Goal: Information Seeking & Learning: Learn about a topic

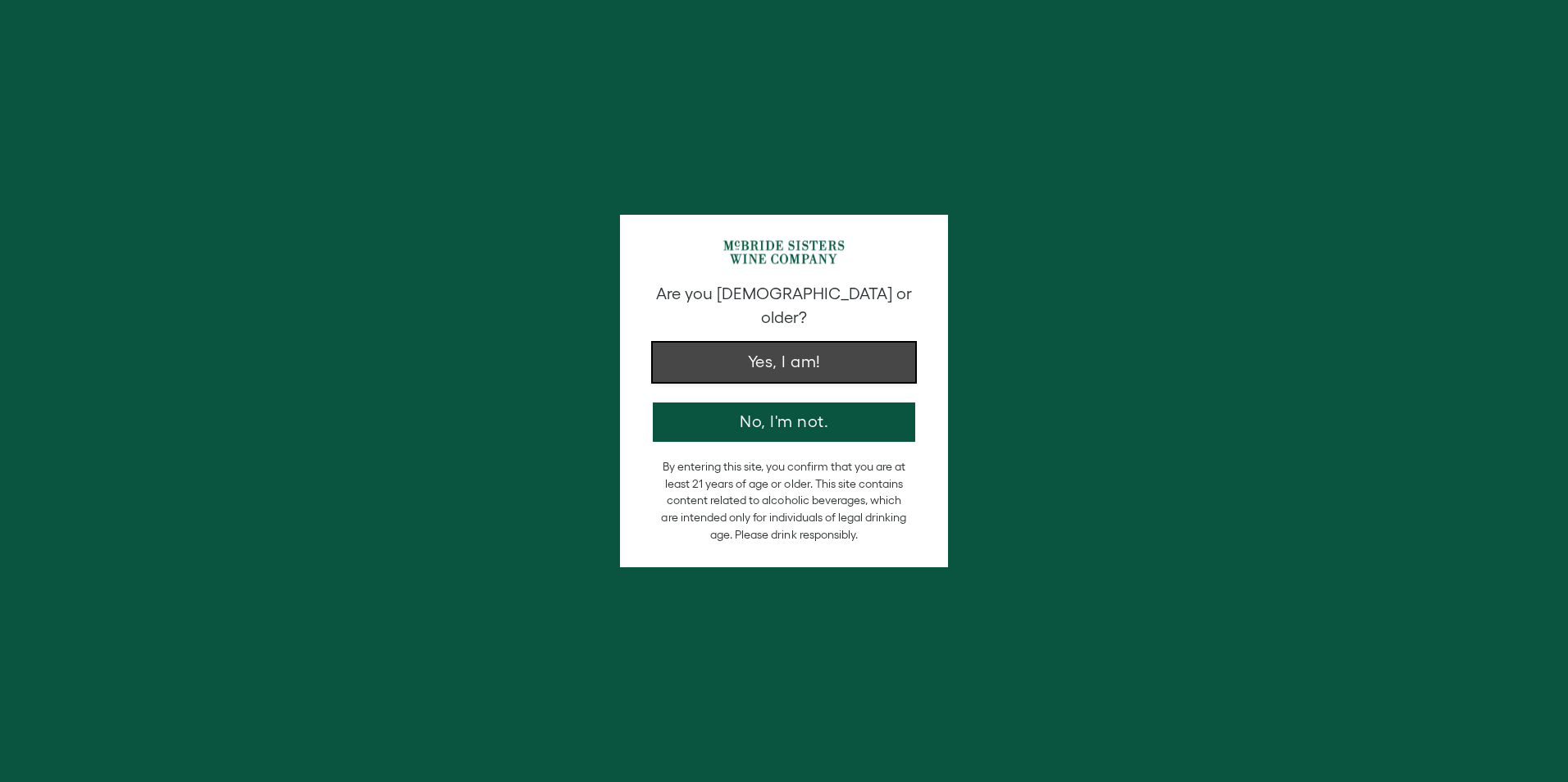
click at [778, 344] on button "Yes, I am!" at bounding box center [784, 362] width 263 height 39
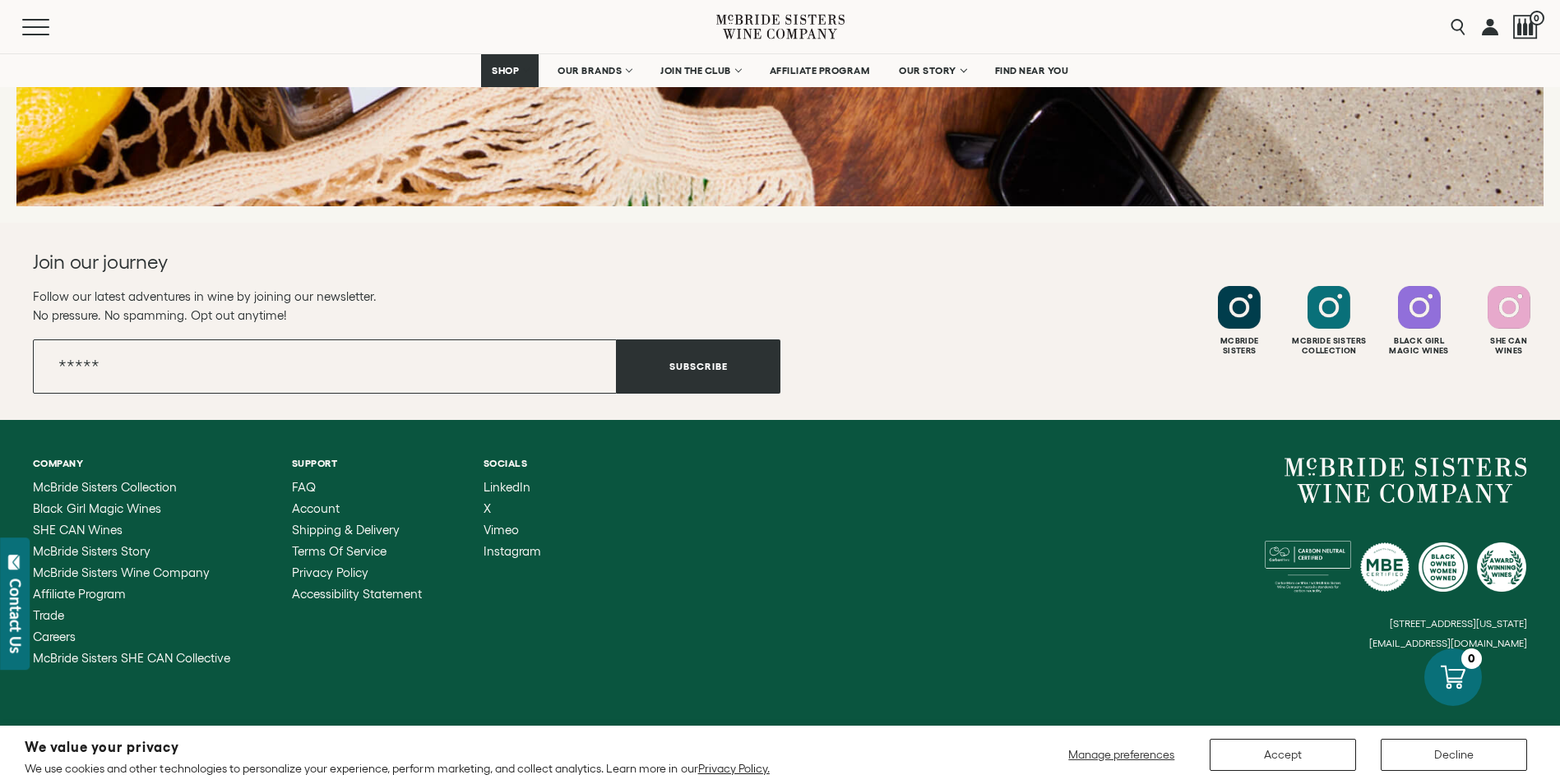
scroll to position [2459, 0]
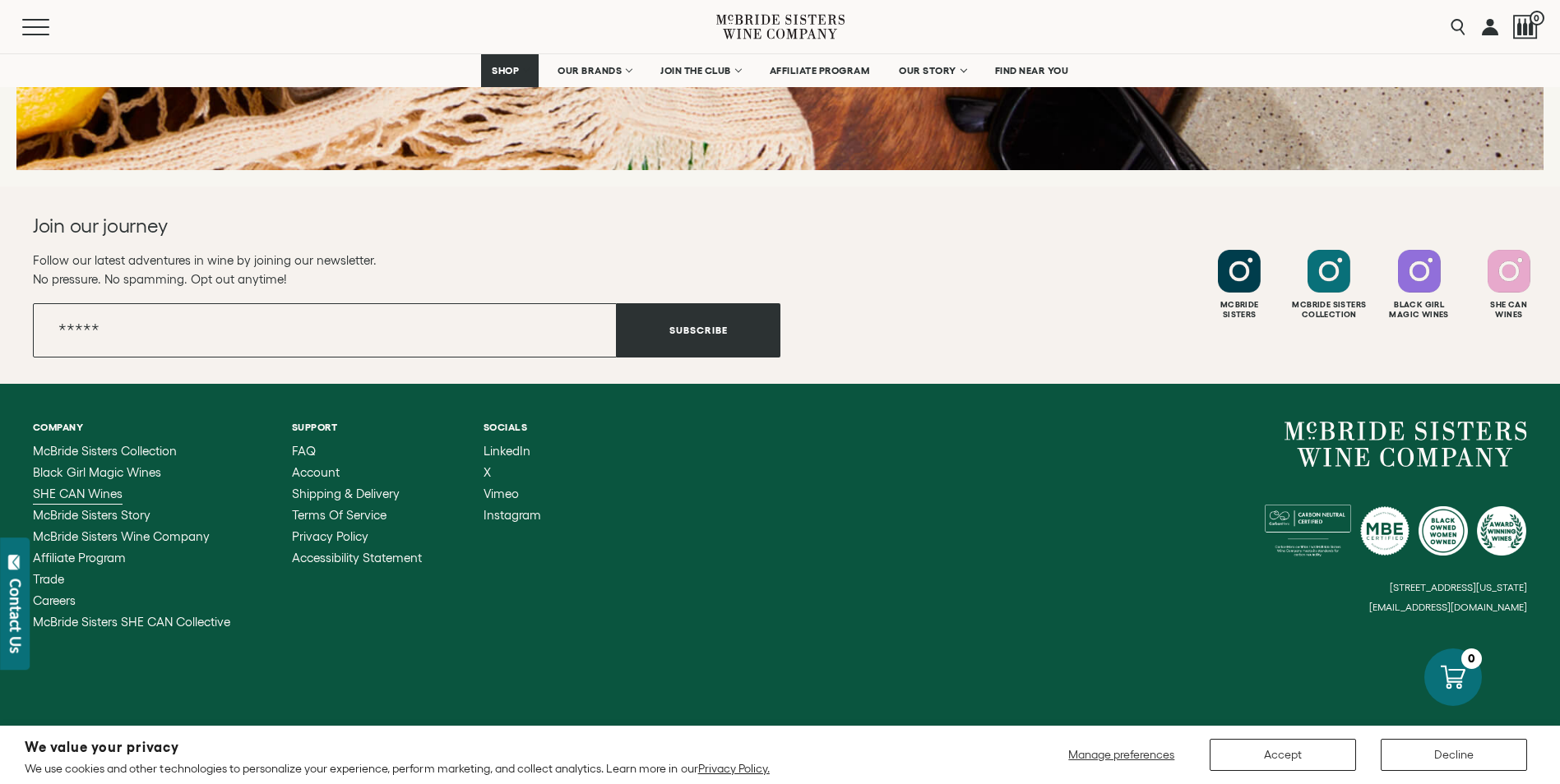
click at [90, 488] on span "SHE CAN Wines" at bounding box center [77, 493] width 90 height 14
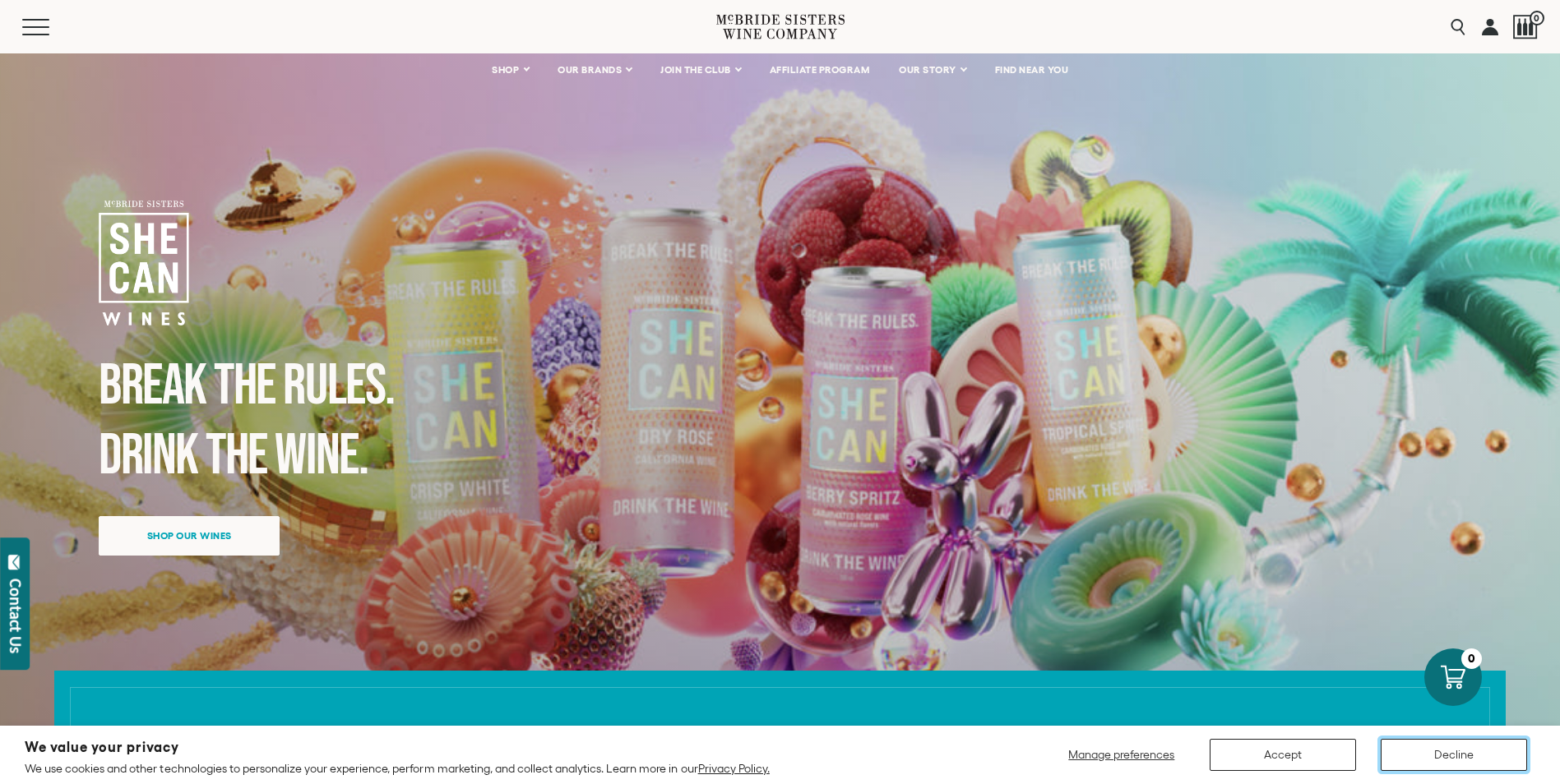
drag, startPoint x: 1435, startPoint y: 750, endPoint x: 1279, endPoint y: 732, distance: 157.0
click at [1435, 750] on button "Decline" at bounding box center [1453, 755] width 146 height 32
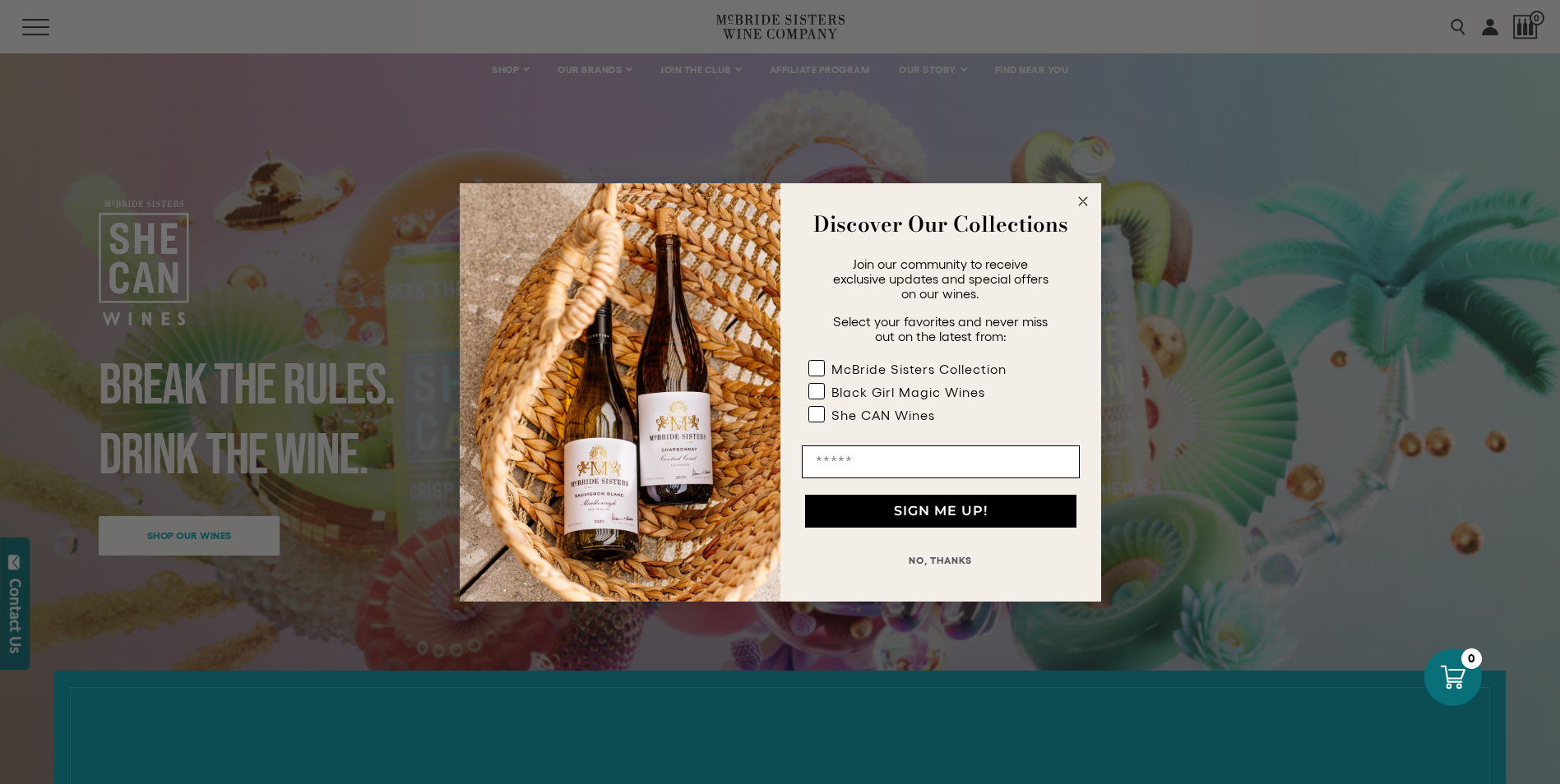
click at [1078, 196] on circle "Close dialog" at bounding box center [1082, 201] width 19 height 19
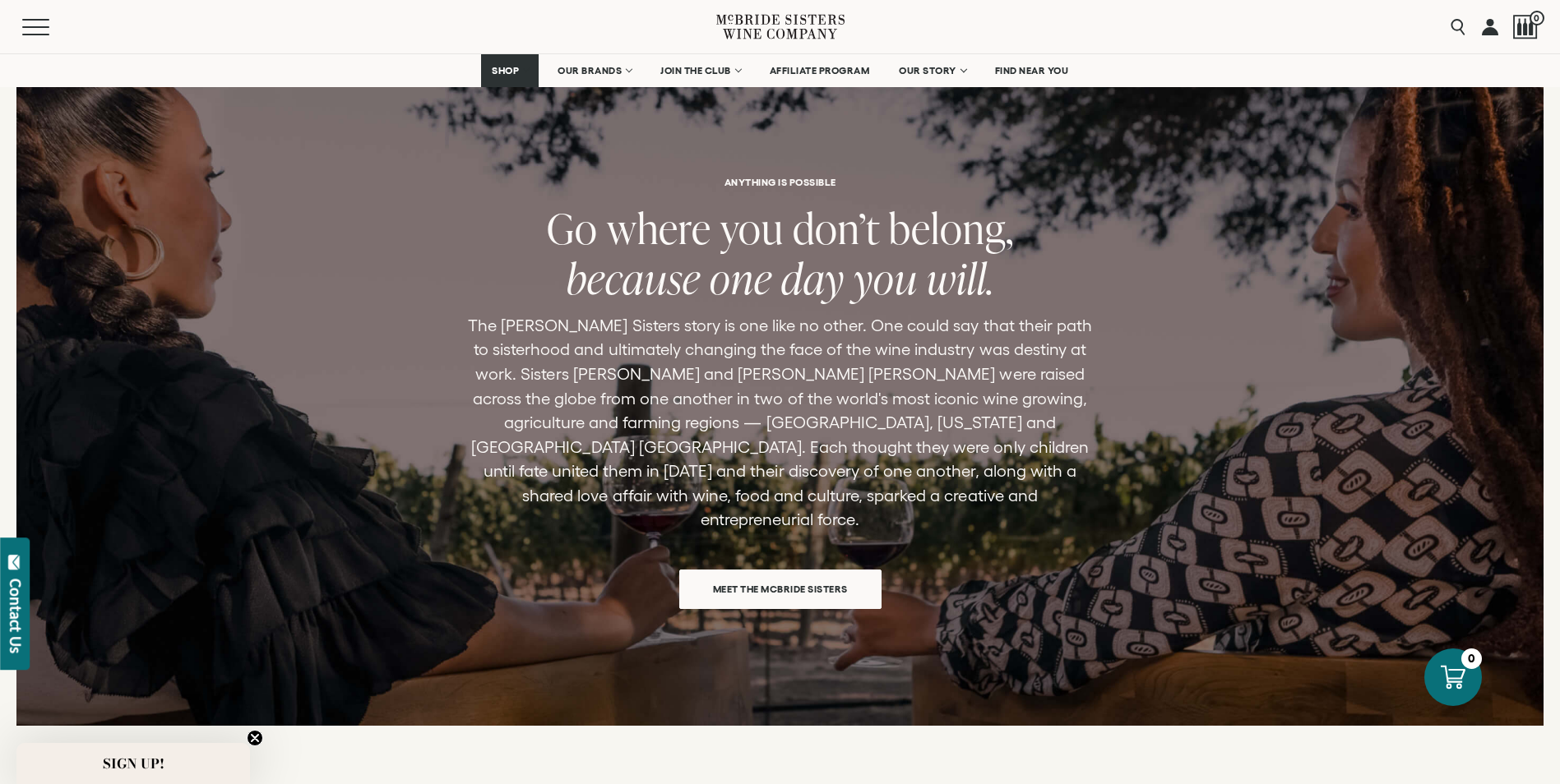
scroll to position [2384, 0]
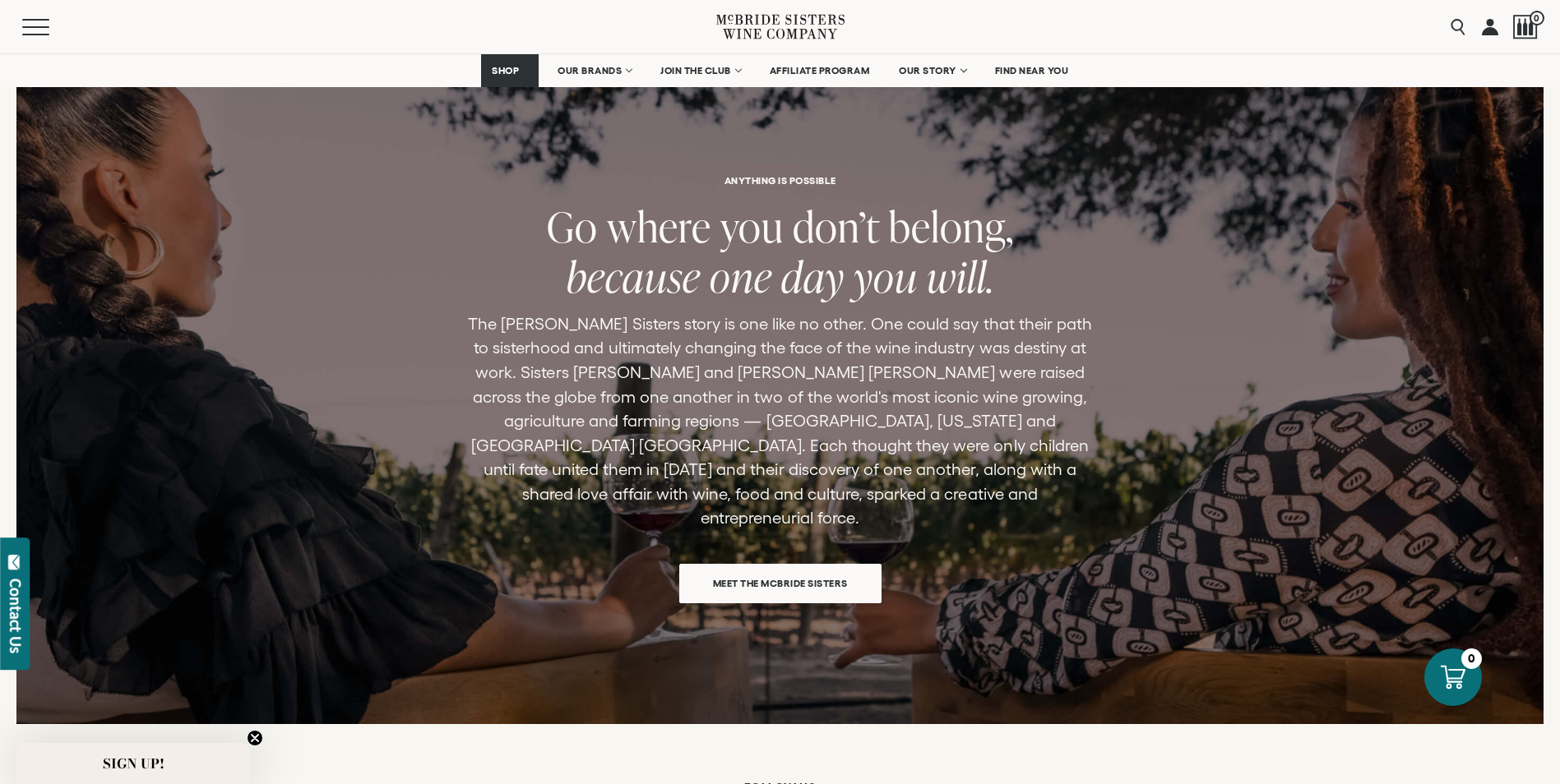
click at [768, 570] on span "Meet the McBride Sisters" at bounding box center [780, 582] width 193 height 32
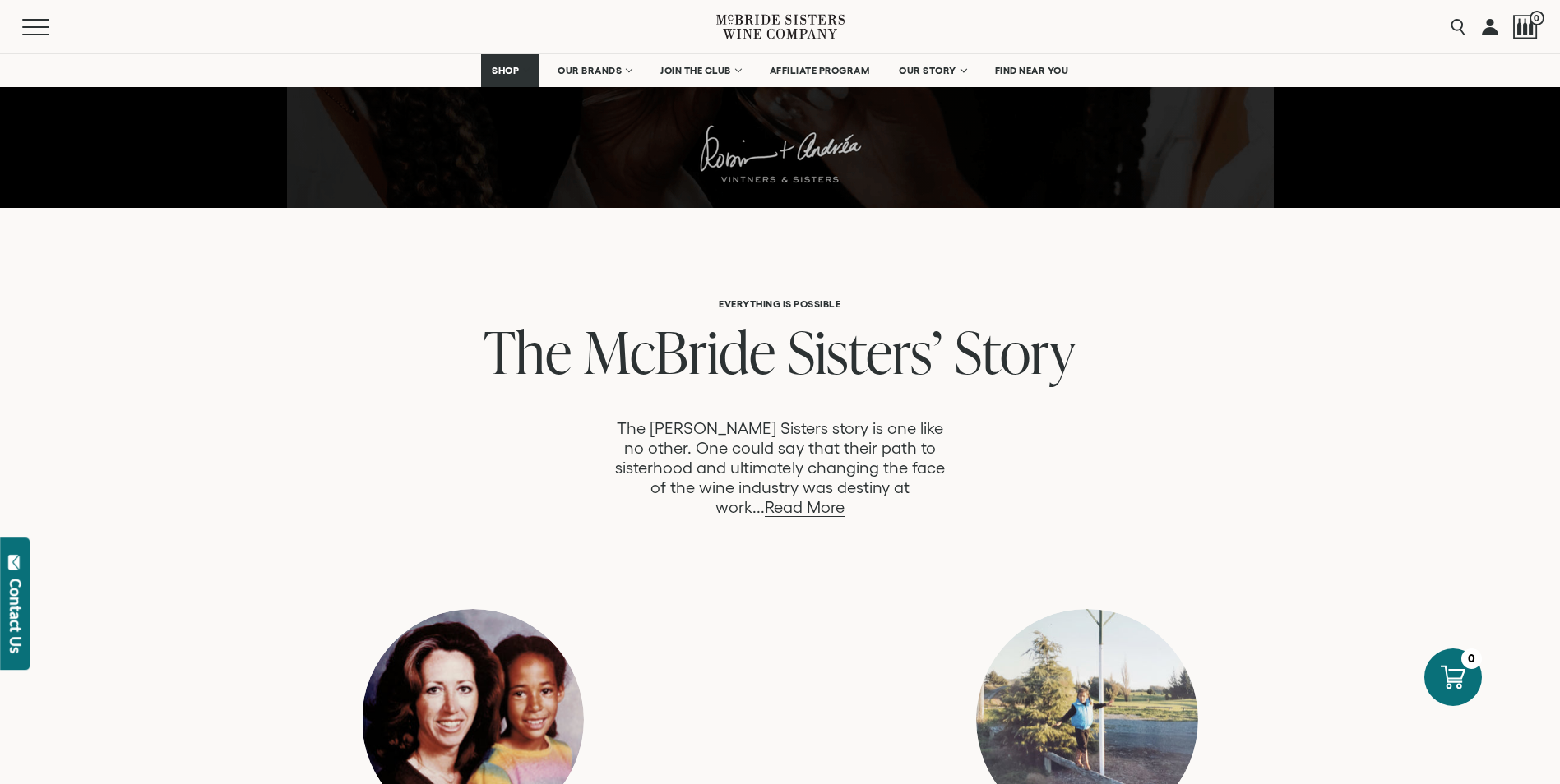
scroll to position [658, 0]
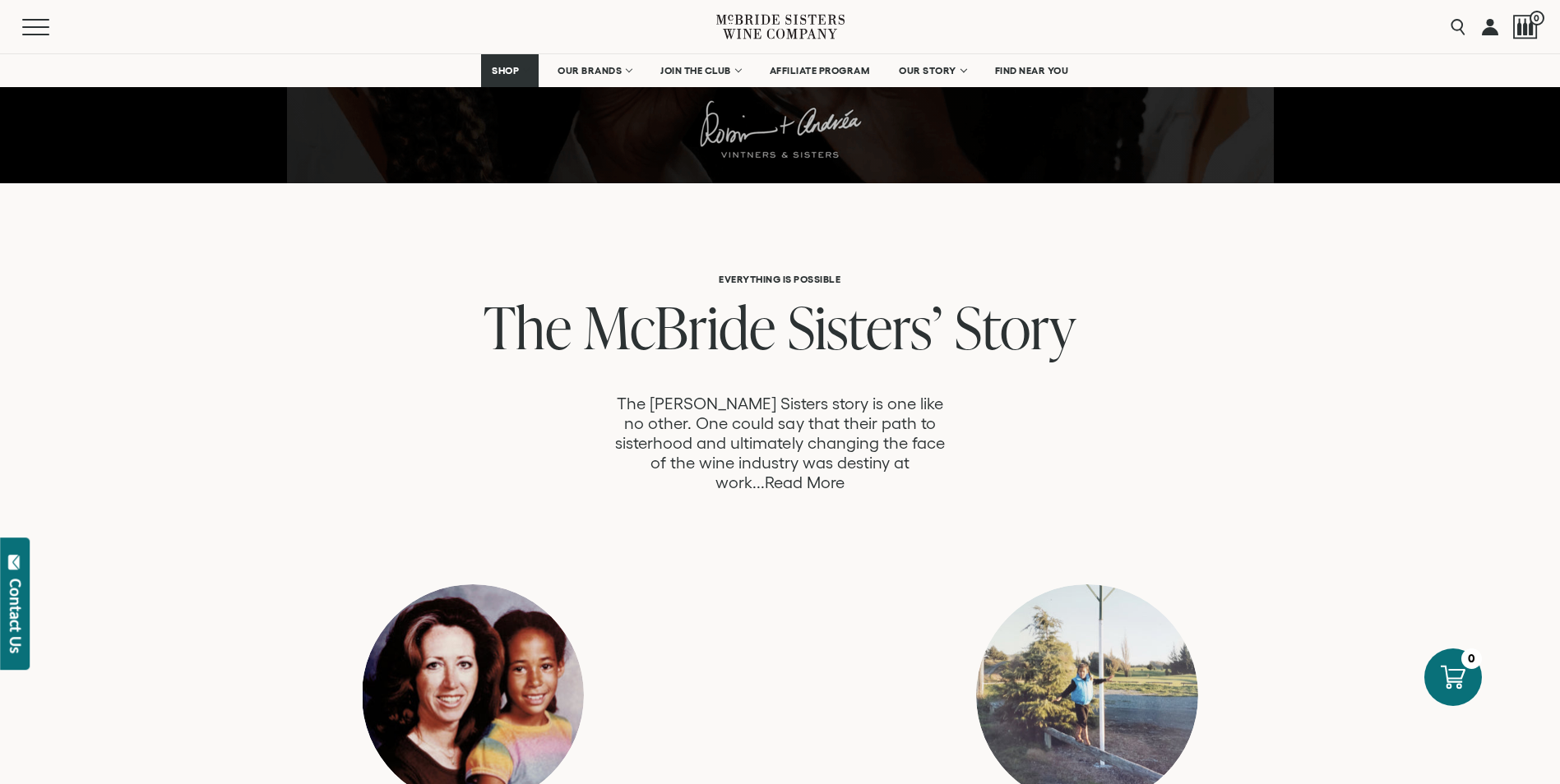
click at [844, 473] on link "Read More" at bounding box center [805, 482] width 80 height 19
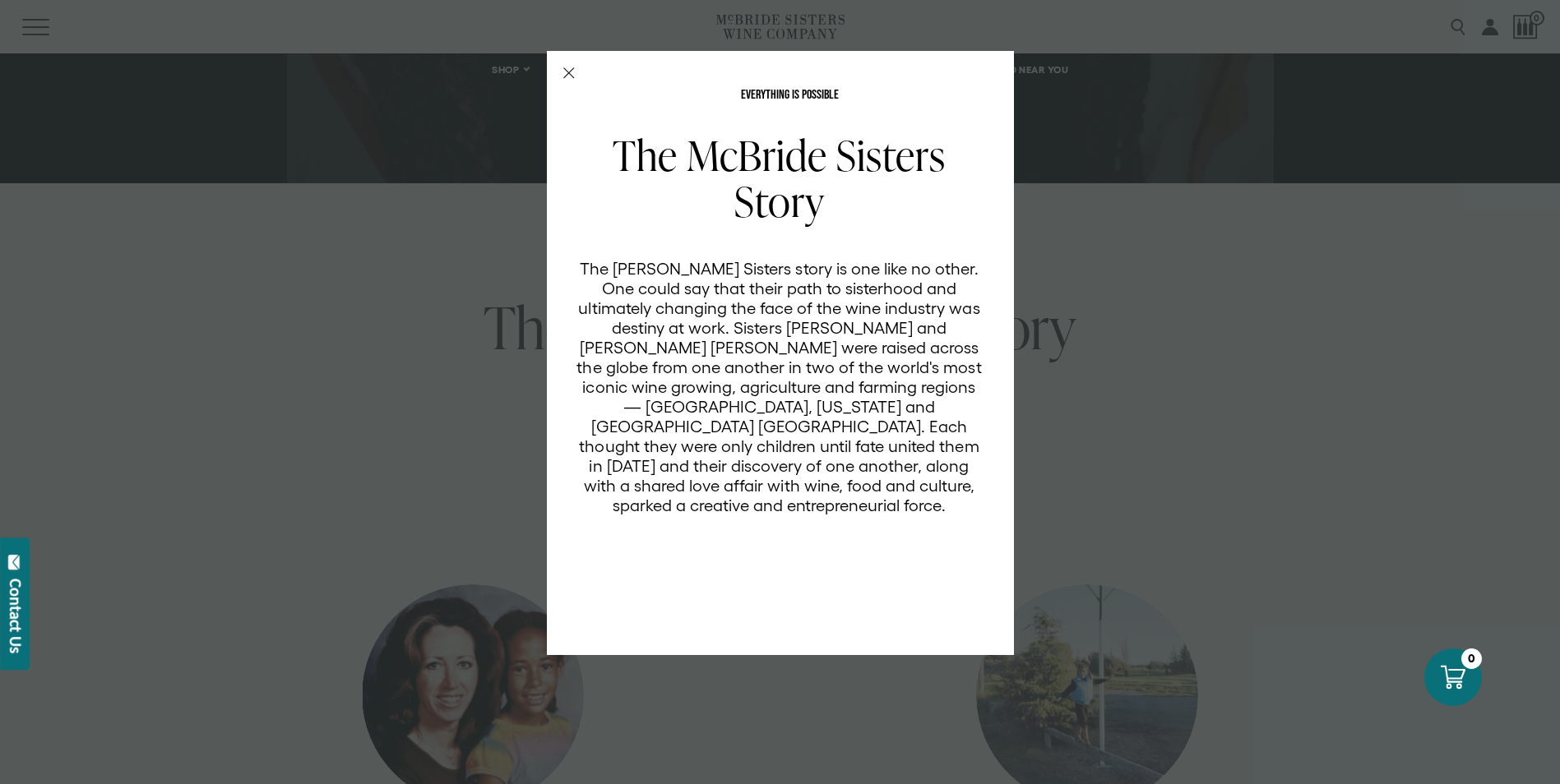
click at [568, 74] on line "Close Modal" at bounding box center [568, 73] width 10 height 10
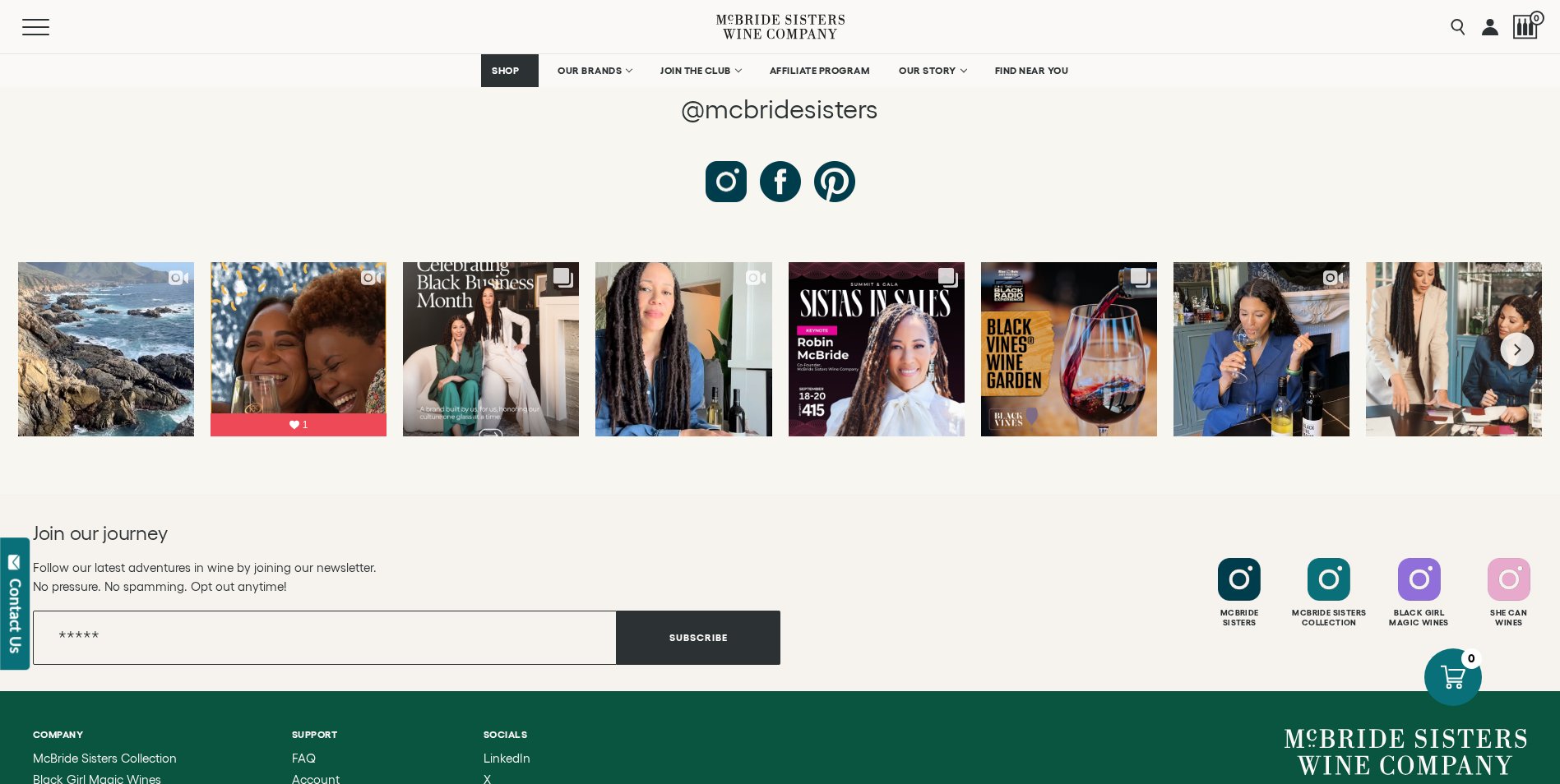
scroll to position [6248, 0]
